Goal: Use online tool/utility: Utilize a website feature to perform a specific function

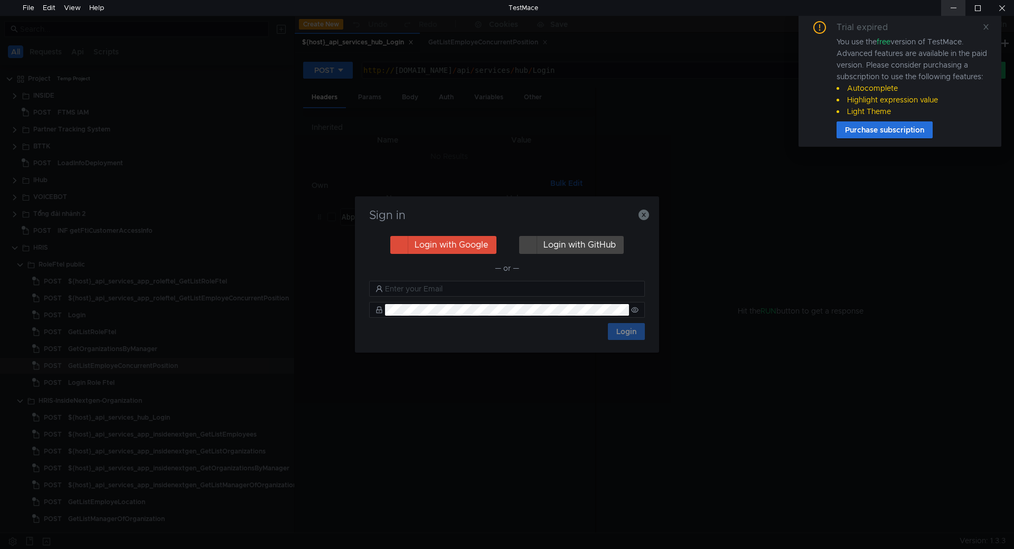
click at [952, 6] on div at bounding box center [953, 8] width 24 height 16
click at [646, 213] on icon "button" at bounding box center [643, 215] width 11 height 11
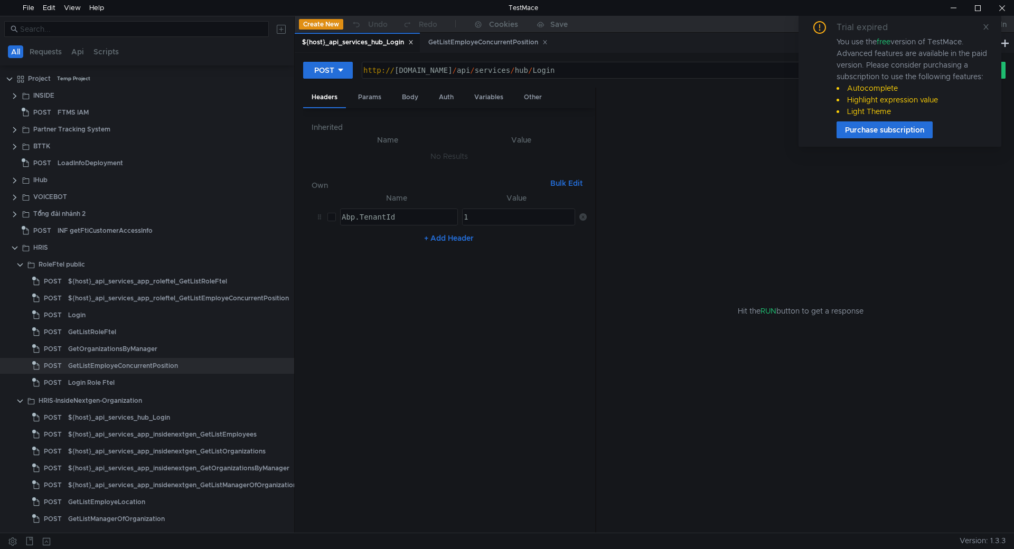
click at [413, 42] on icon at bounding box center [410, 42] width 5 height 5
click at [418, 44] on icon at bounding box center [418, 42] width 5 height 5
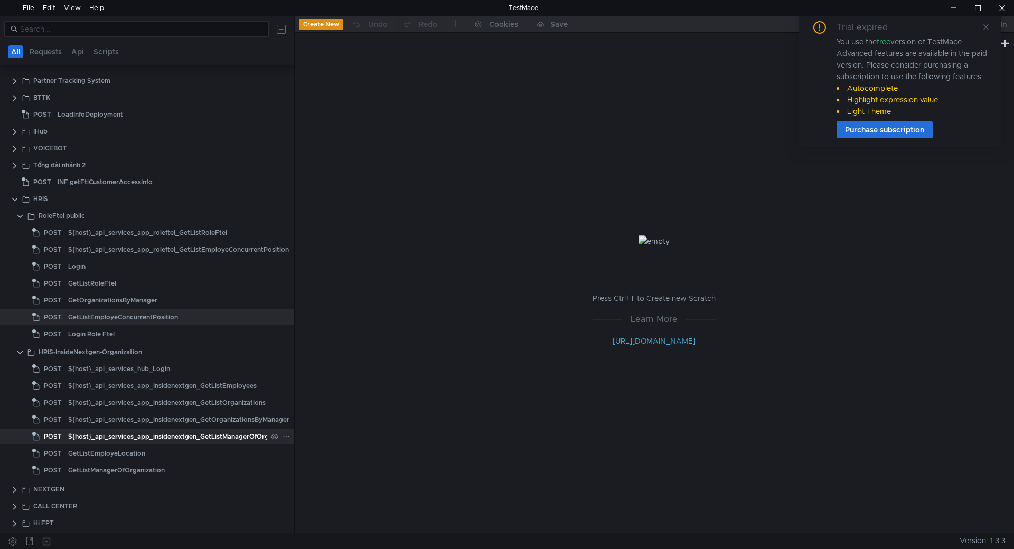
scroll to position [106, 0]
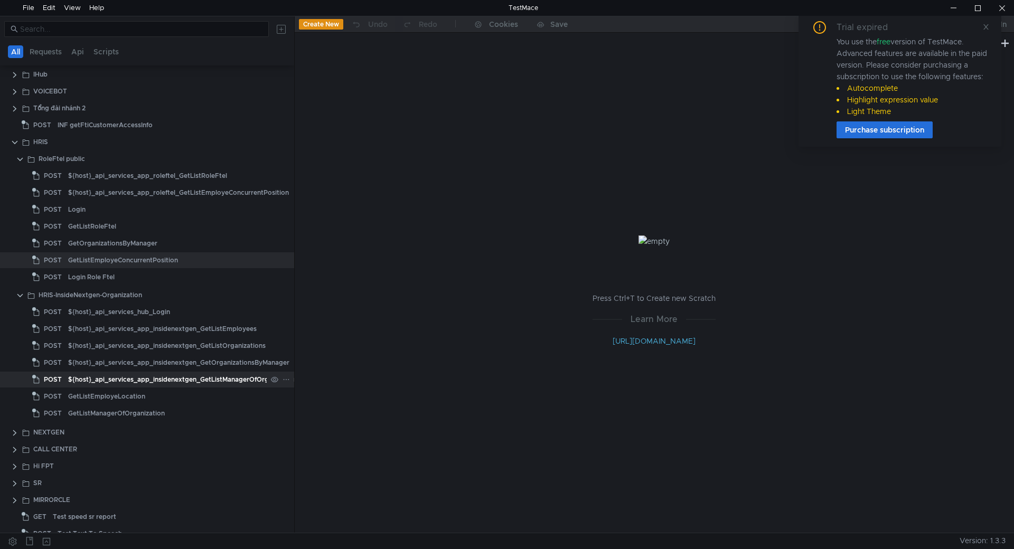
click at [197, 382] on div "${host}_api_services_app_insidenextgen_GetListManagerOfOrganization" at bounding box center [182, 380] width 229 height 16
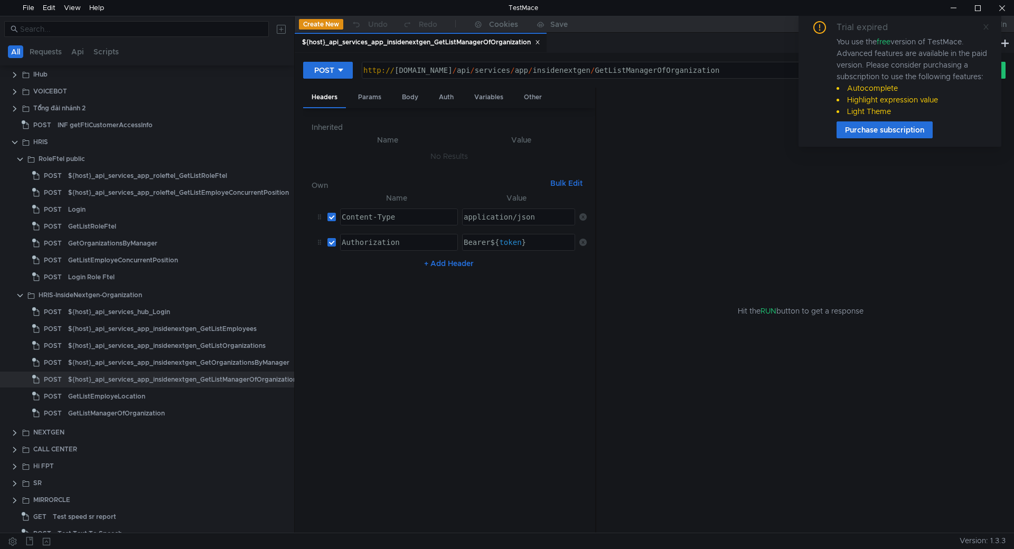
click at [989, 27] on icon at bounding box center [985, 26] width 7 height 7
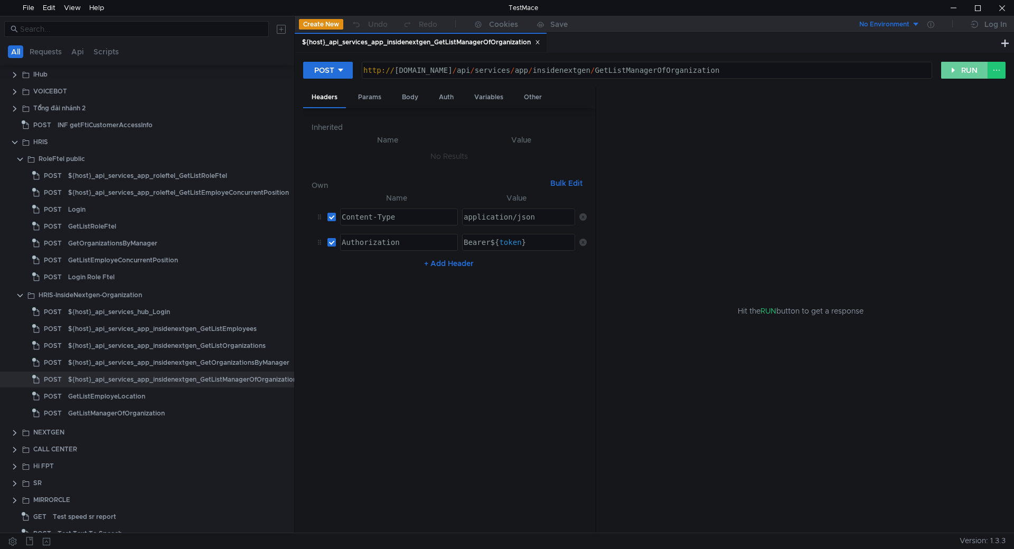
click at [966, 66] on button "RUN" at bounding box center [964, 70] width 47 height 17
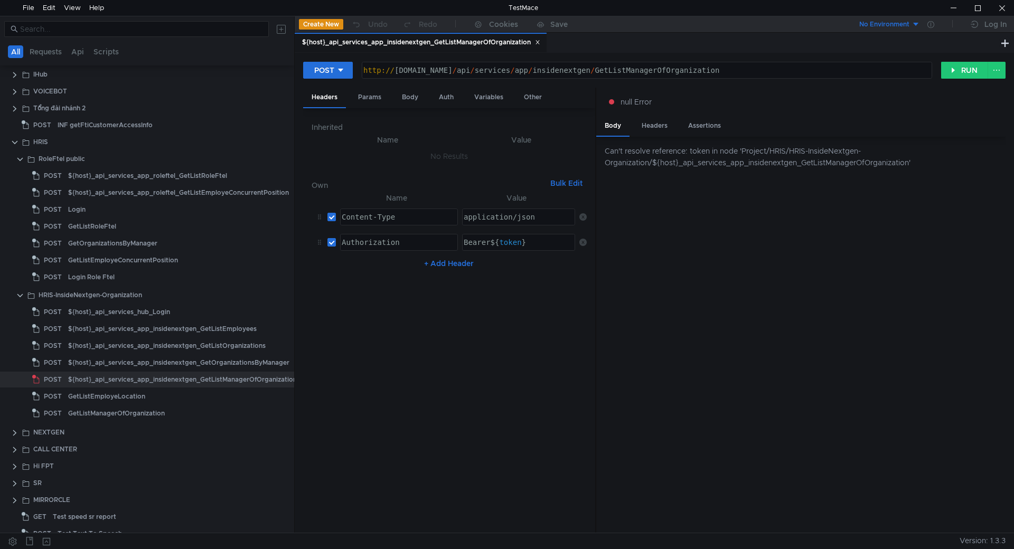
click at [586, 71] on div "http:// [DOMAIN_NAME] / api / services / app / insidenextgen / GetListManagerOf…" at bounding box center [645, 78] width 569 height 25
type textarea "[URL][DOMAIN_NAME]"
click at [410, 106] on div "Body" at bounding box center [409, 98] width 33 height 20
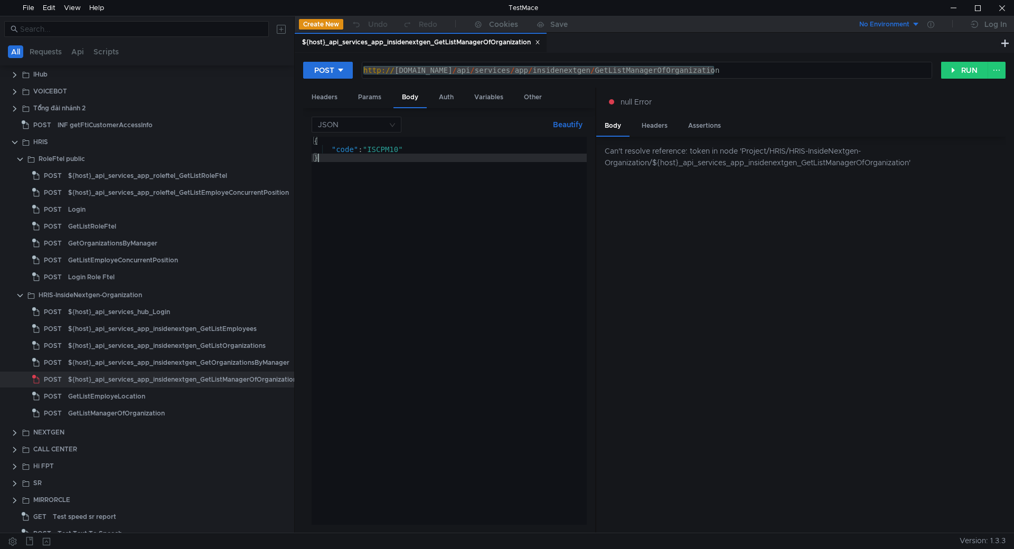
click at [420, 162] on div "{ "code" : "ISCPM10" }" at bounding box center [449, 339] width 275 height 405
type textarea ""code": "ISCPM10" }"
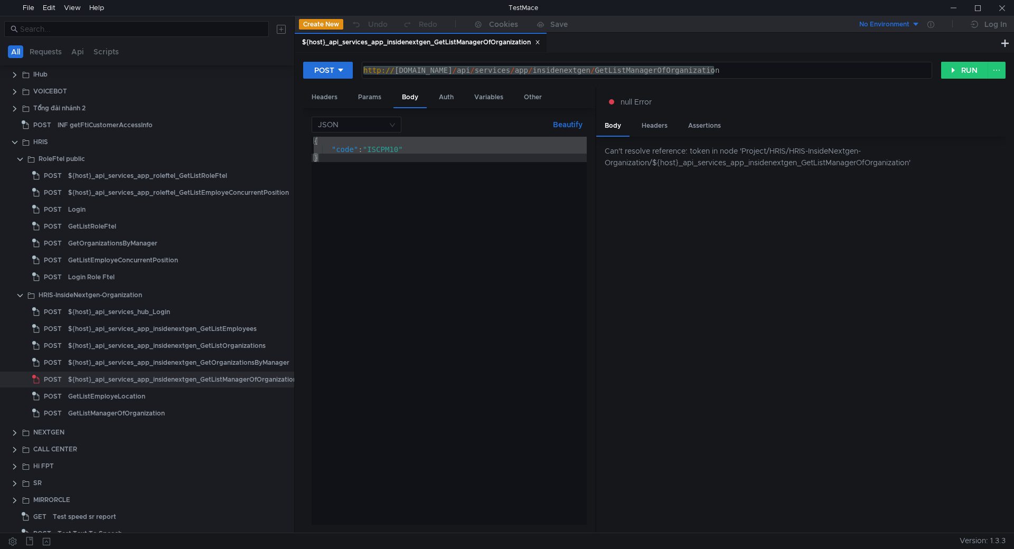
click at [619, 267] on div "Can't resolve reference: token in node 'Project/HRIS/HRIS-InsideNextgen-Organiz…" at bounding box center [800, 335] width 409 height 397
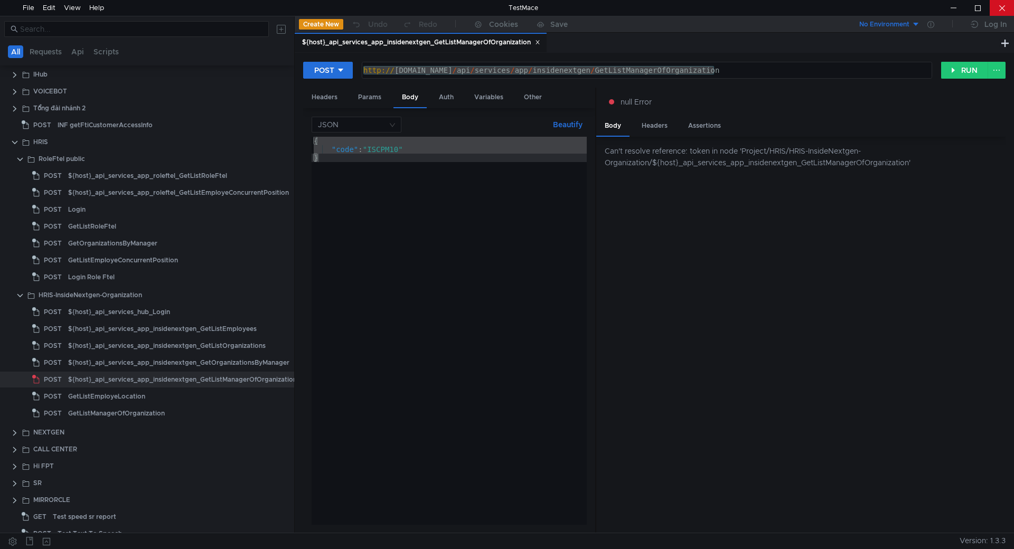
click at [999, 12] on div at bounding box center [1002, 8] width 24 height 16
